Goal: Task Accomplishment & Management: Use online tool/utility

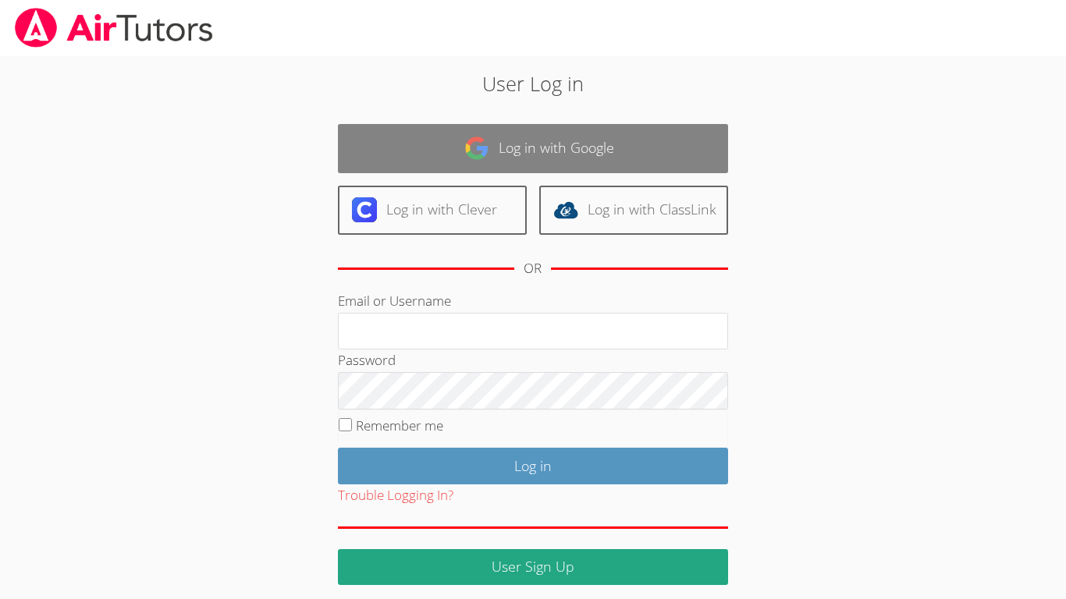
click at [535, 142] on link "Log in with Google" at bounding box center [533, 148] width 390 height 49
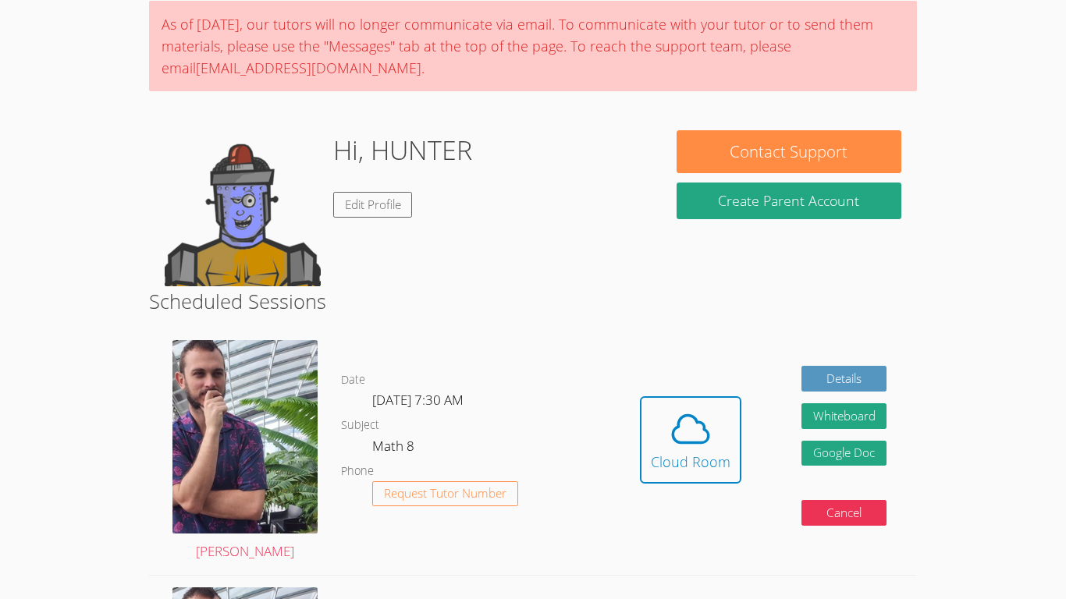
scroll to position [125, 0]
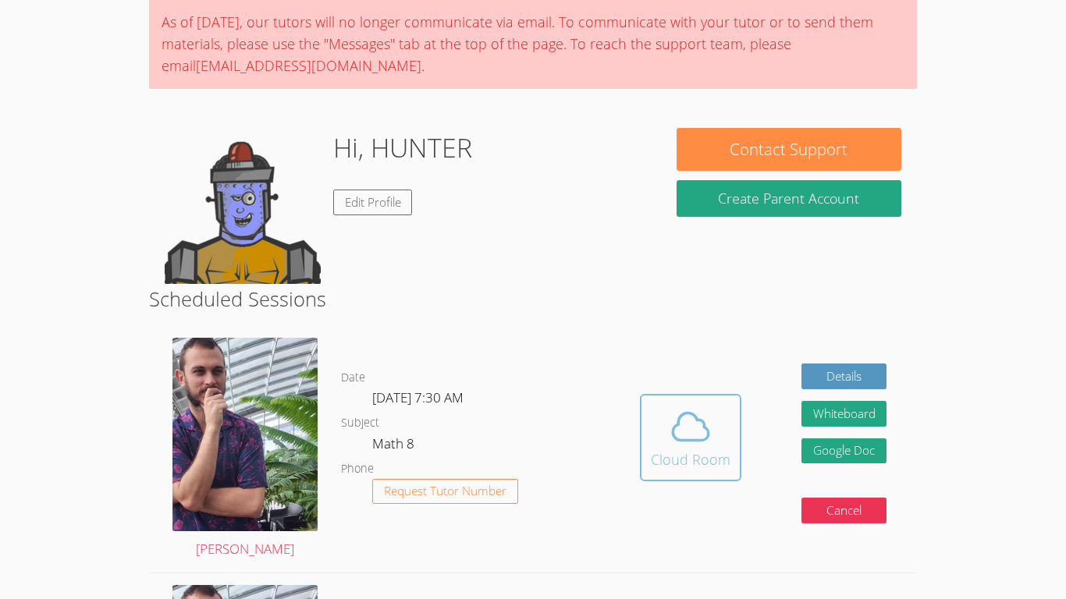
click at [688, 435] on icon at bounding box center [691, 427] width 44 height 44
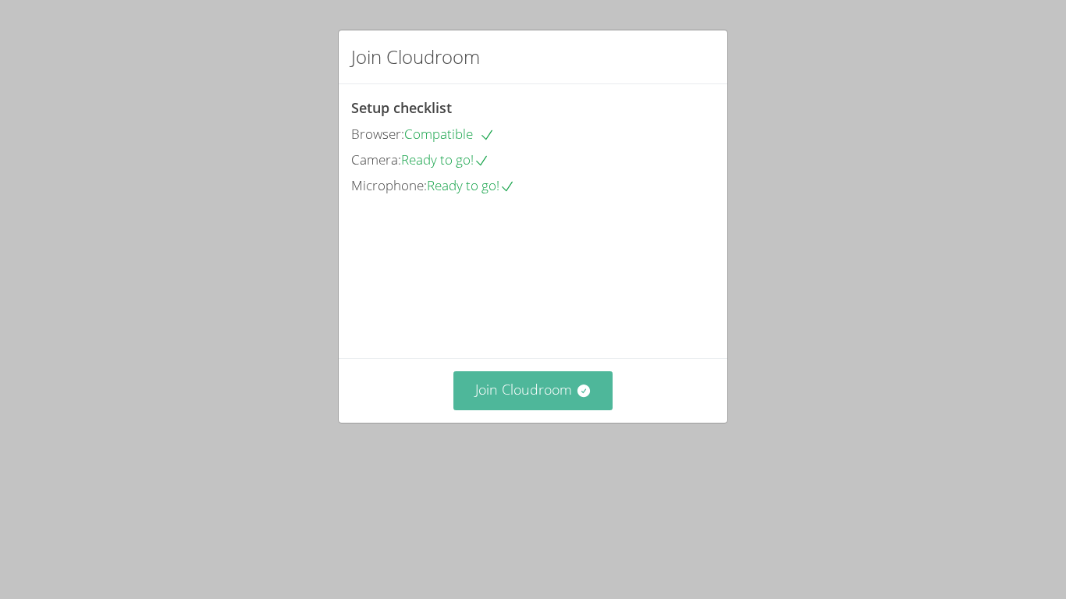
click at [538, 410] on button "Join Cloudroom" at bounding box center [533, 390] width 160 height 38
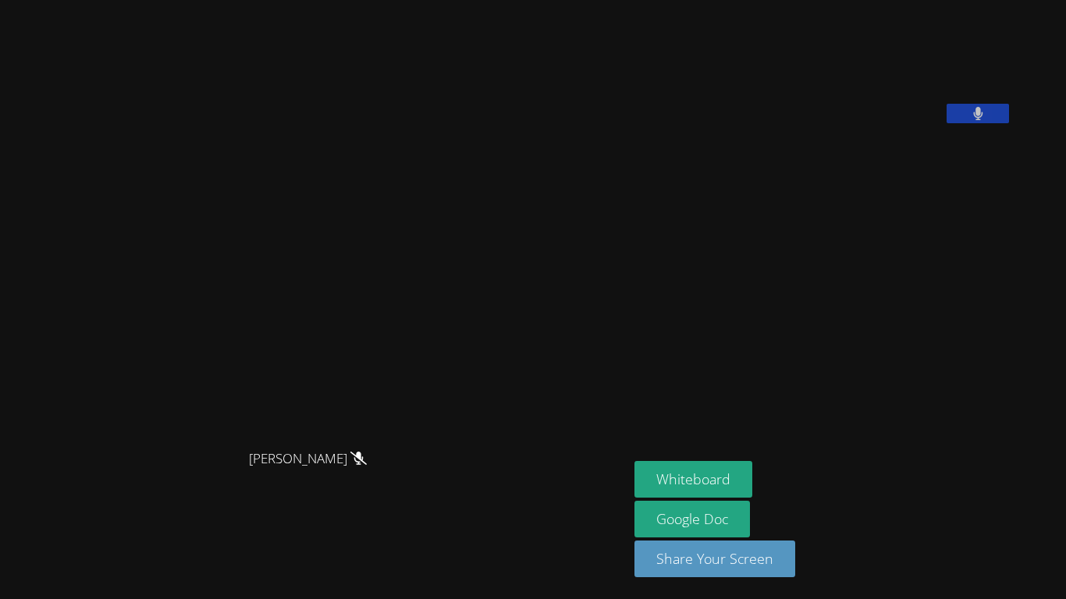
click at [538, 490] on div "Zachary D'Esposito" at bounding box center [314, 473] width 616 height 62
click at [367, 465] on icon at bounding box center [358, 458] width 16 height 13
drag, startPoint x: 383, startPoint y: 467, endPoint x: 396, endPoint y: 474, distance: 15.4
click at [367, 465] on icon at bounding box center [358, 458] width 16 height 13
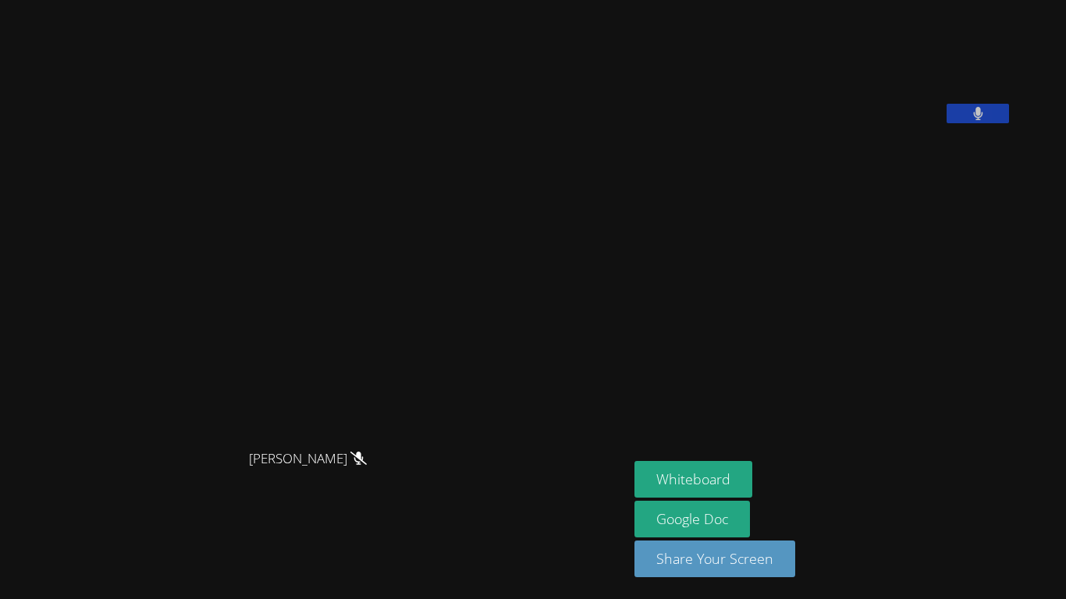
click at [367, 465] on icon at bounding box center [358, 458] width 16 height 13
click at [396, 474] on div "Zachary D'Esposito" at bounding box center [314, 473] width 616 height 62
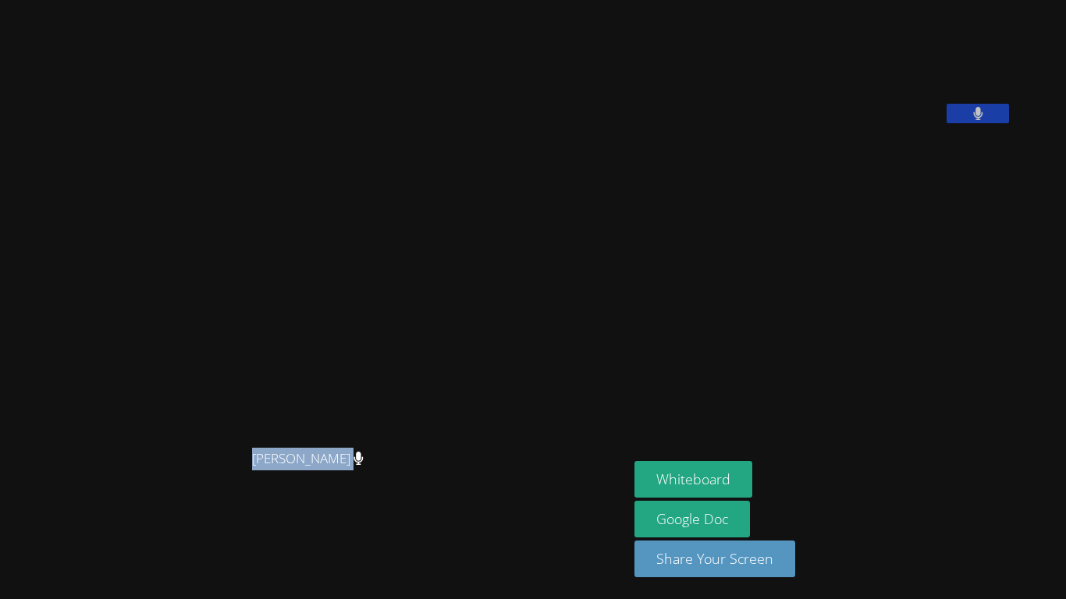
click at [396, 474] on div "Zachary D'Esposito" at bounding box center [314, 473] width 616 height 62
click at [396, 474] on div "[PERSON_NAME]" at bounding box center [314, 473] width 616 height 62
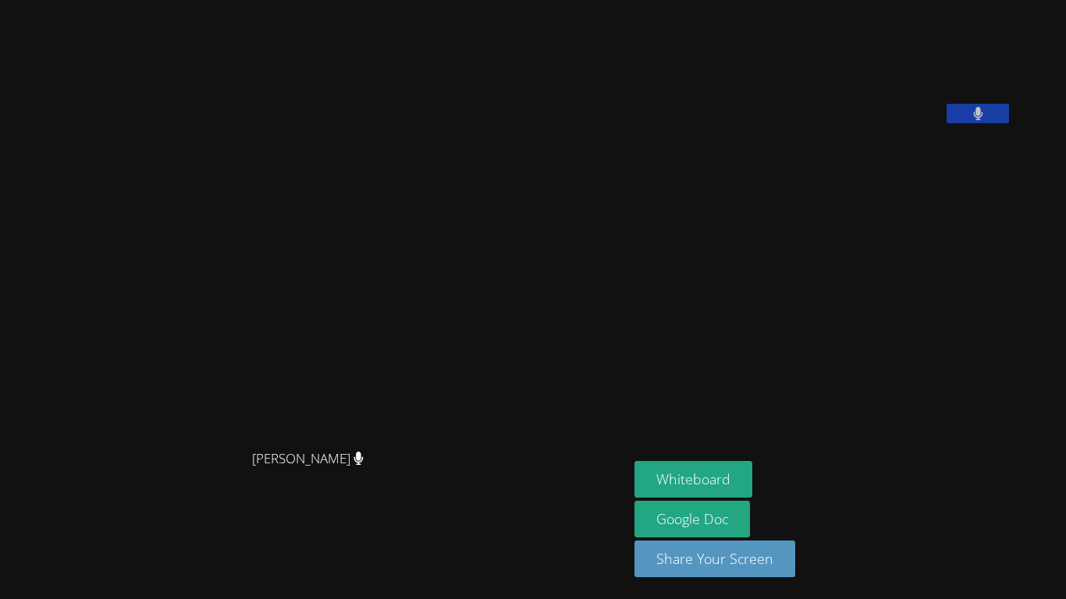
click at [396, 474] on div "[PERSON_NAME]" at bounding box center [314, 473] width 616 height 62
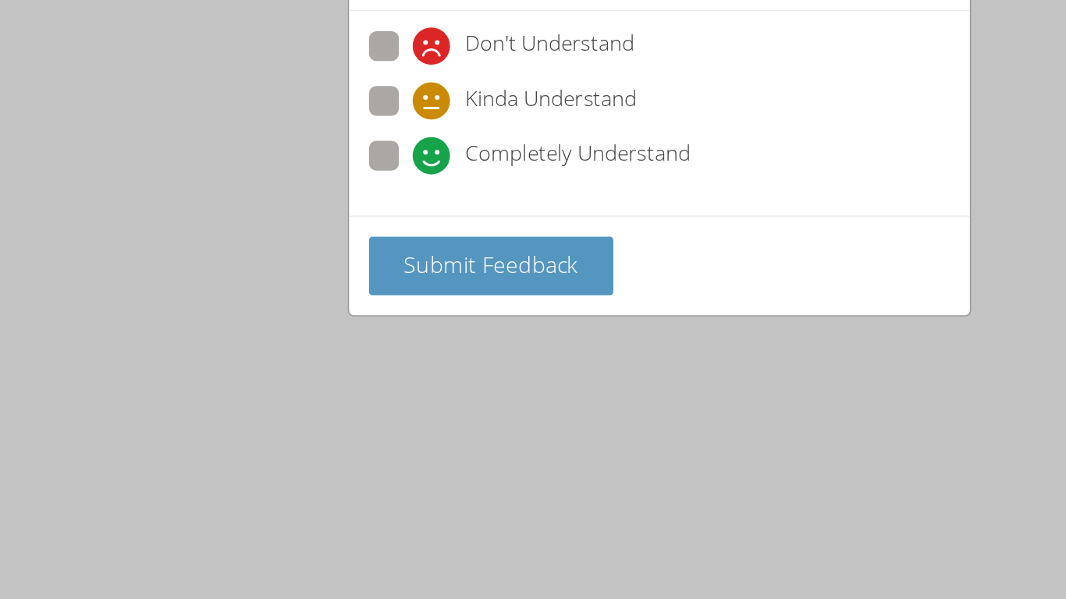
click at [358, 185] on label "Completely Understand" at bounding box center [451, 175] width 201 height 21
click at [378, 179] on input "Completely Understand" at bounding box center [384, 171] width 13 height 13
radio input "true"
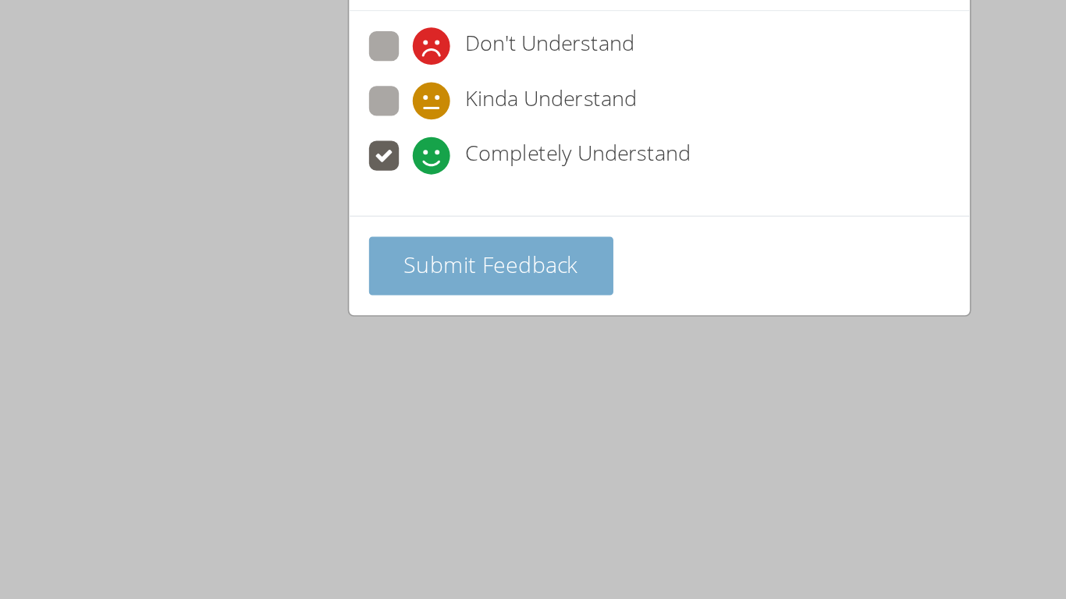
click at [394, 253] on button "Submit Feedback" at bounding box center [427, 244] width 153 height 37
